Goal: Information Seeking & Learning: Find specific fact

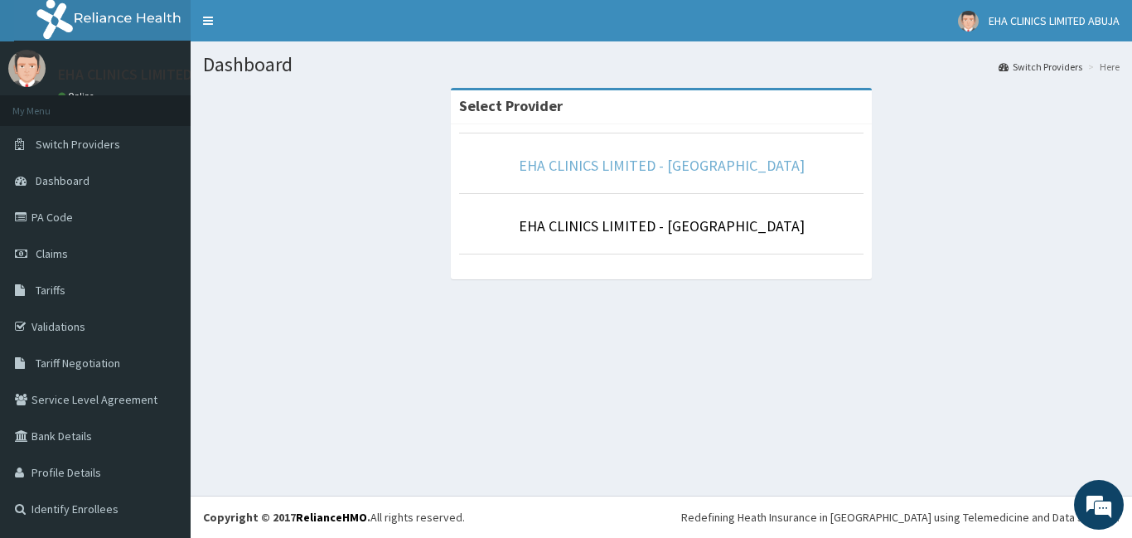
click at [633, 163] on link "EHA CLINICS LIMITED - [GEOGRAPHIC_DATA]" at bounding box center [662, 165] width 286 height 19
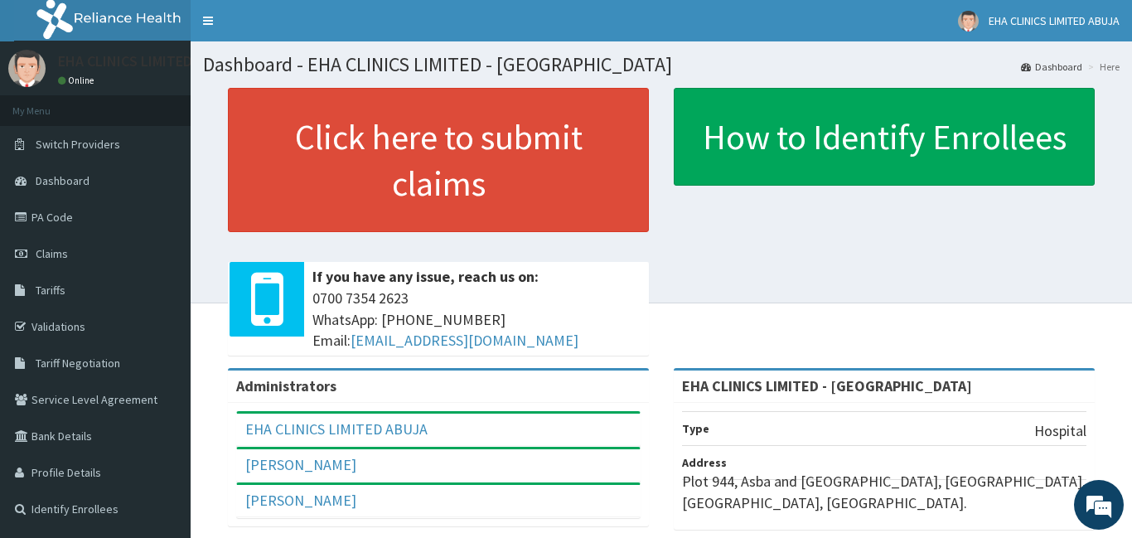
click at [56, 285] on span "Tariffs" at bounding box center [51, 290] width 30 height 15
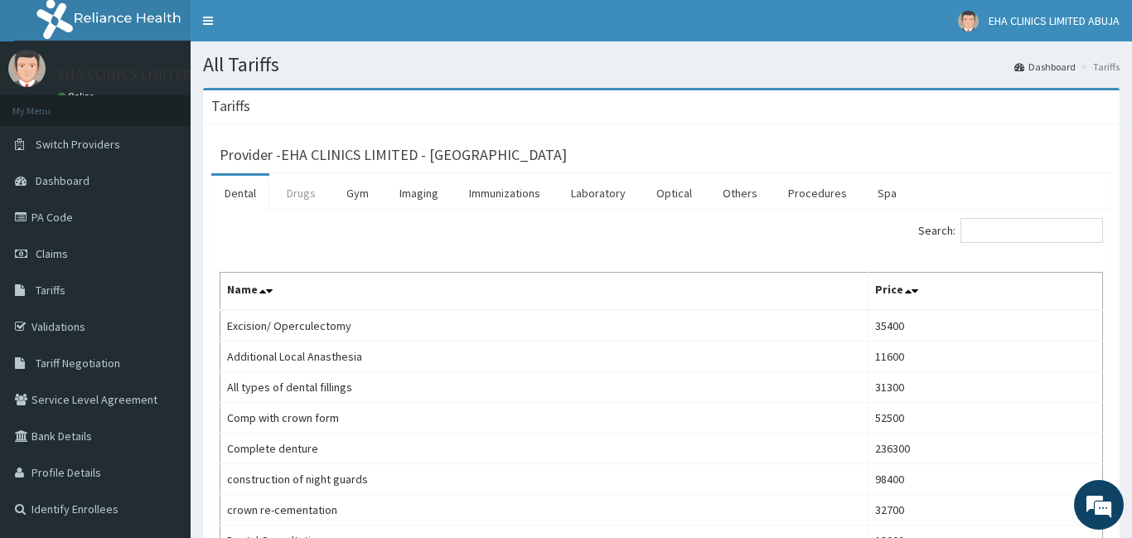
click at [300, 192] on link "Drugs" at bounding box center [302, 193] width 56 height 35
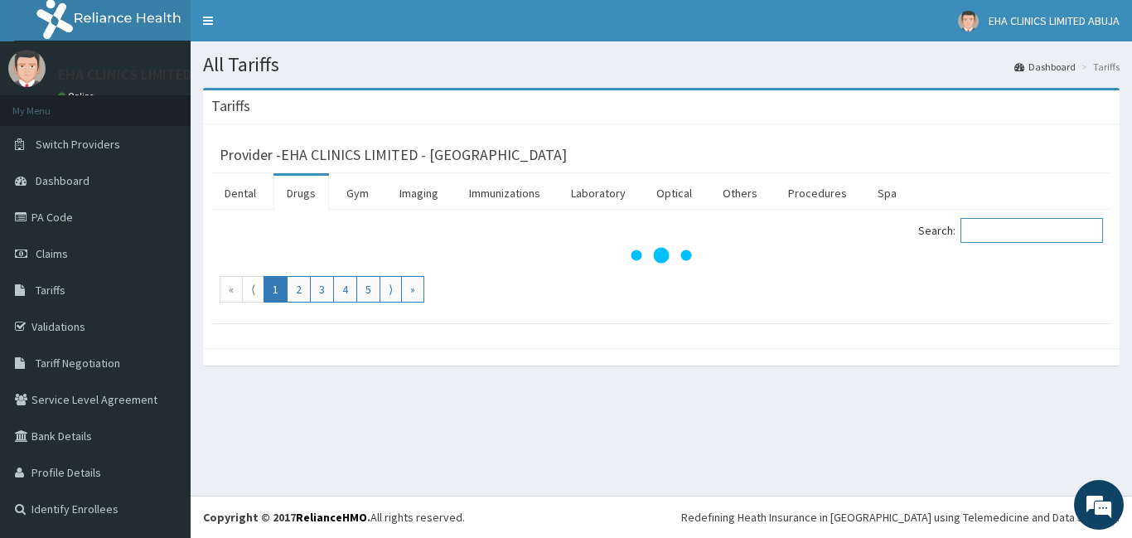
click at [989, 230] on input "Search:" at bounding box center [1032, 230] width 143 height 25
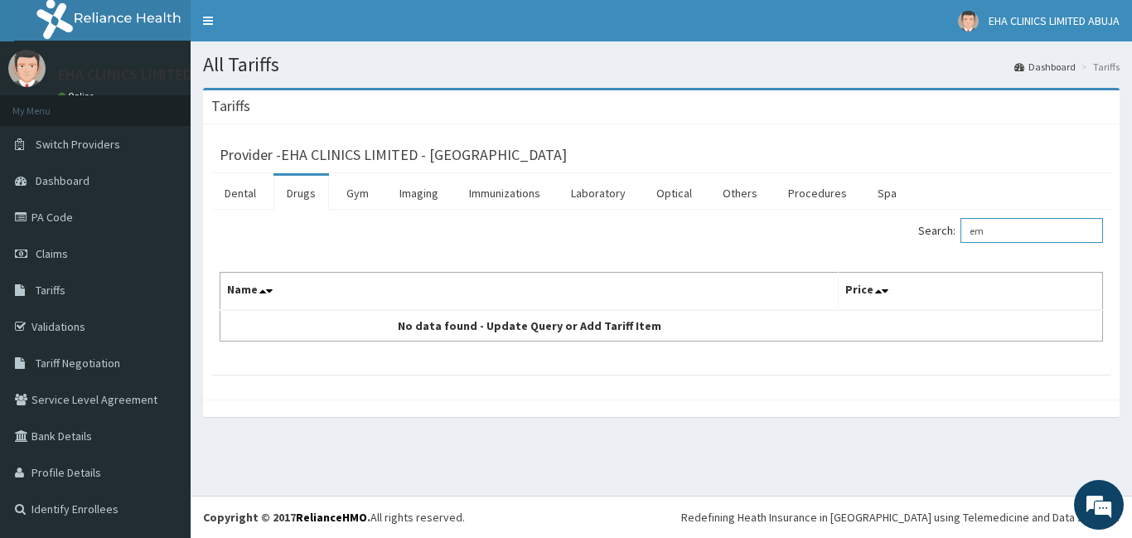
type input "e"
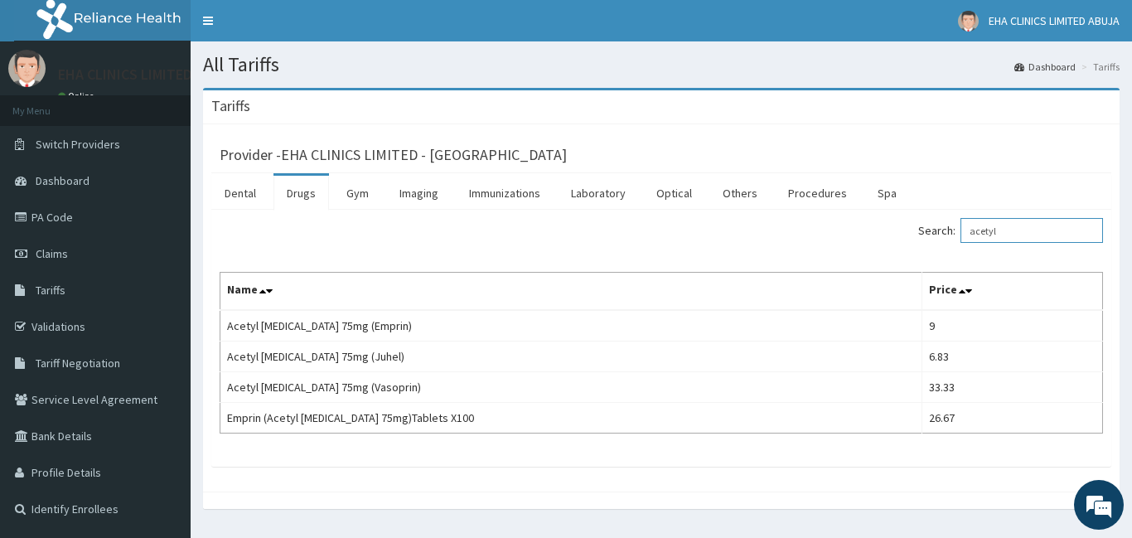
type input "acetyl"
